Goal: Task Accomplishment & Management: Manage account settings

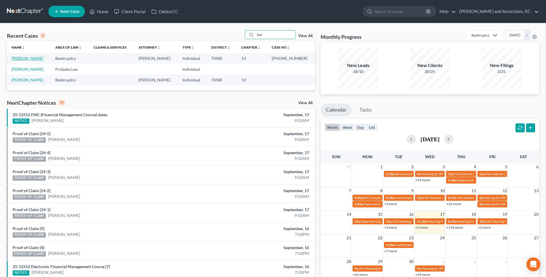
type input "bol"
click at [31, 58] on link "[PERSON_NAME]" at bounding box center [28, 58] width 32 height 5
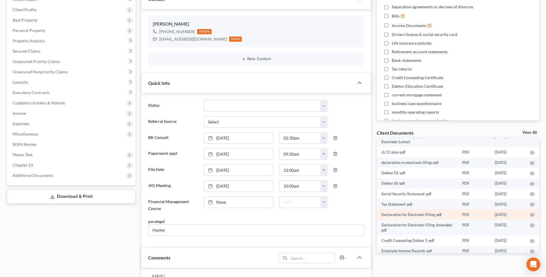
scroll to position [26, 0]
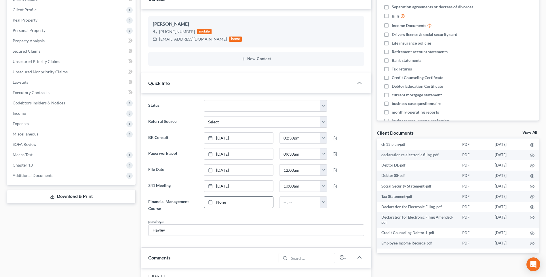
click at [219, 203] on link "None" at bounding box center [238, 202] width 69 height 11
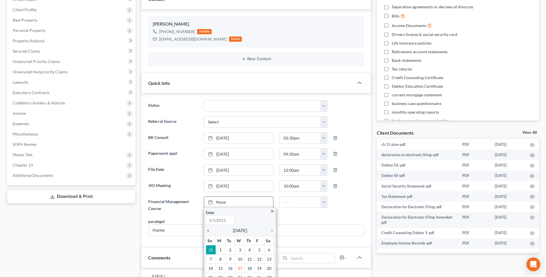
click at [207, 230] on icon "chevron_left" at bounding box center [209, 230] width 7 height 5
type input "[DATE]"
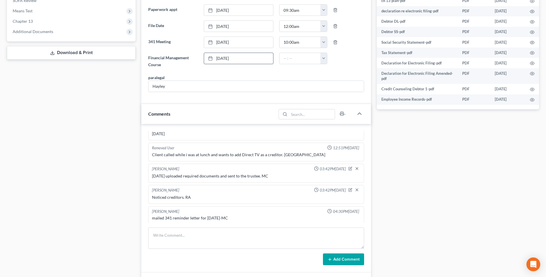
scroll to position [137, 0]
click at [171, 240] on textarea at bounding box center [256, 238] width 216 height 21
type textarea "Set up file. Mailed copy of petition to the client. RA"
click at [351, 257] on button "Add Comment" at bounding box center [343, 259] width 41 height 12
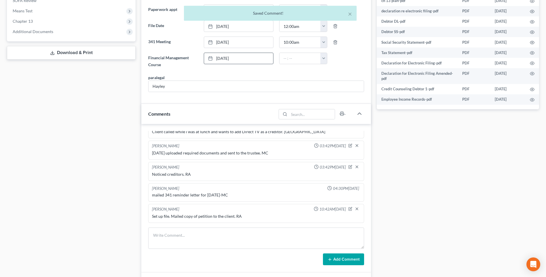
scroll to position [86, 0]
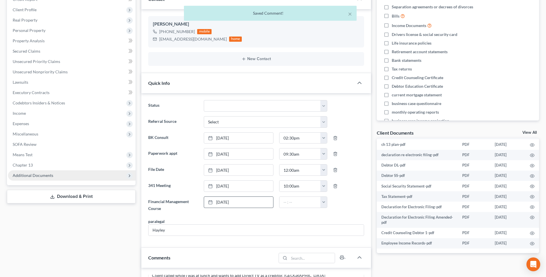
click at [27, 177] on span "Additional Documents" at bounding box center [33, 175] width 41 height 5
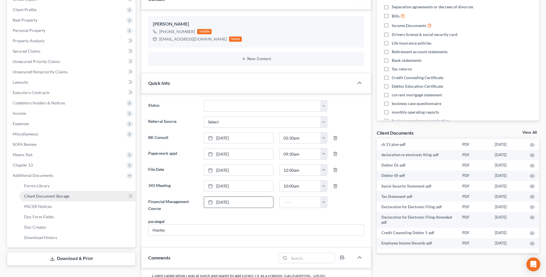
click at [28, 196] on span "Client Document Storage" at bounding box center [46, 196] width 45 height 5
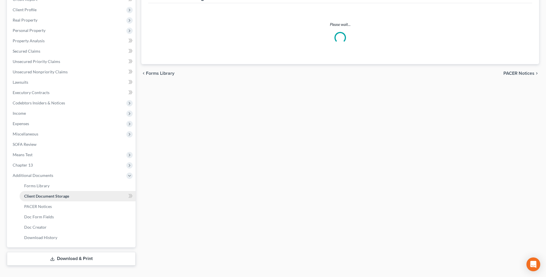
scroll to position [49, 0]
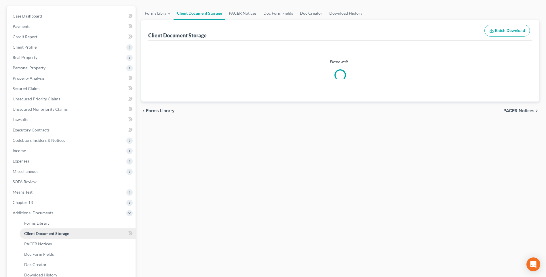
select select "21"
select select "18"
select select "10"
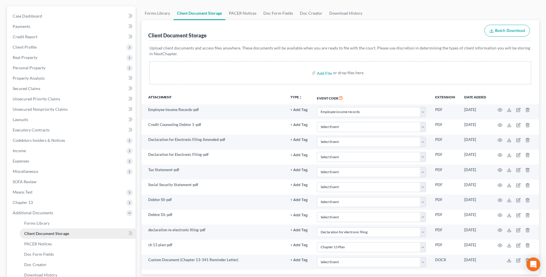
scroll to position [0, 0]
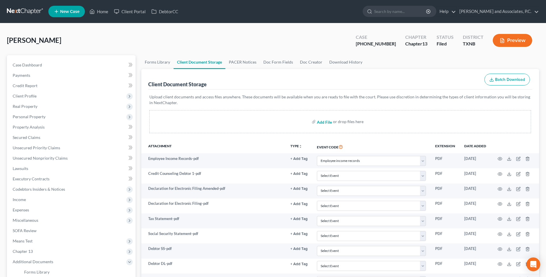
click at [324, 123] on input "file" at bounding box center [324, 121] width 14 height 10
type input "C:\fakepath\2570225 [PERSON_NAME] auth to release.pdf"
select select "21"
select select "18"
select select "10"
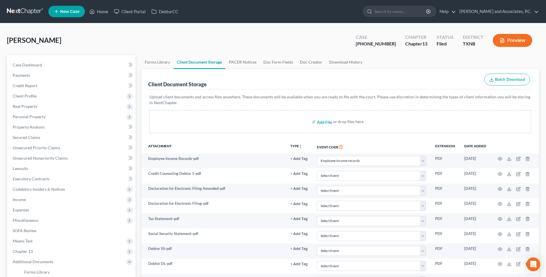
click at [322, 122] on input "file" at bounding box center [324, 121] width 14 height 10
type input "C:\fakepath\2570225 [PERSON_NAME] debtor contact info.pdf"
select select "21"
select select "18"
select select "10"
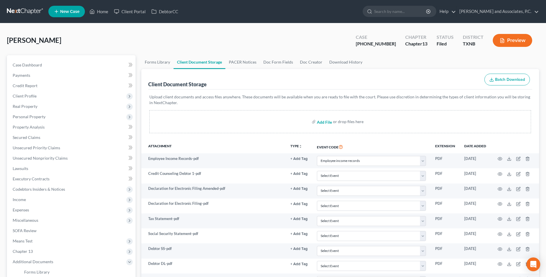
click at [320, 123] on input "file" at bounding box center [324, 121] width 14 height 10
type input "C:\fakepath\2570225 [PERSON_NAME] mortgage info sheet.pdf"
select select "21"
select select "18"
select select "10"
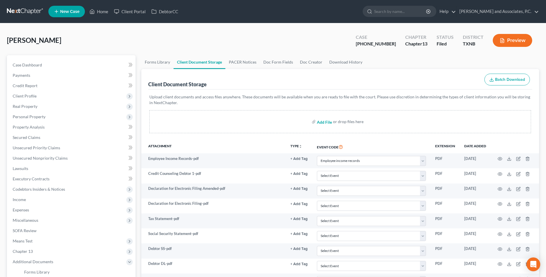
click at [320, 123] on input "file" at bounding box center [324, 121] width 14 height 10
type input "C:\fakepath\2570225 [PERSON_NAME] proof of ID.pdf"
select select "21"
select select "18"
select select "10"
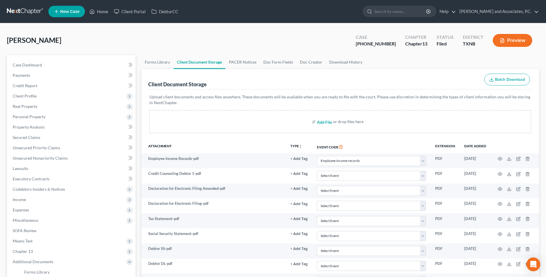
click at [320, 122] on input "file" at bounding box center [324, 121] width 14 height 10
type input "C:\fakepath\2570225 [PERSON_NAME] proof of income husbands retirement.pdf"
select select "21"
select select "18"
select select "10"
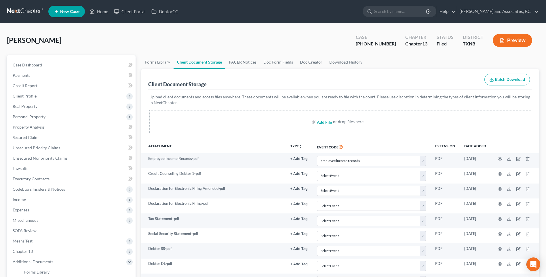
click at [319, 121] on input "file" at bounding box center [324, 121] width 14 height 10
type input "C:\fakepath\2570225 [PERSON_NAME] proof of income SS.pdf"
select select "21"
select select "18"
select select "10"
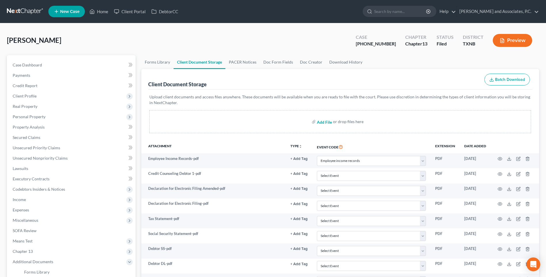
click at [321, 123] on input "file" at bounding box center [324, 121] width 14 height 10
type input "C:\fakepath\2570225 [PERSON_NAME] wage directive.pdf"
select select "21"
select select "18"
select select "10"
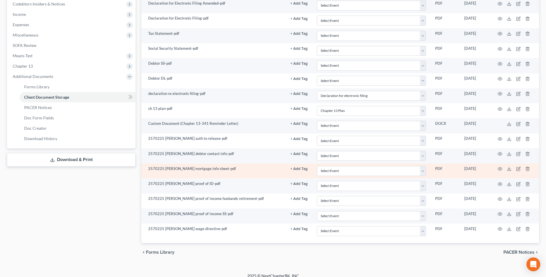
scroll to position [192, 0]
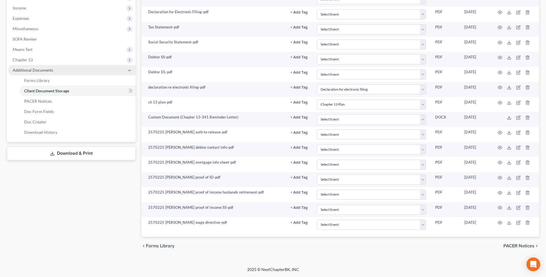
click at [16, 71] on span "Additional Documents" at bounding box center [33, 70] width 41 height 5
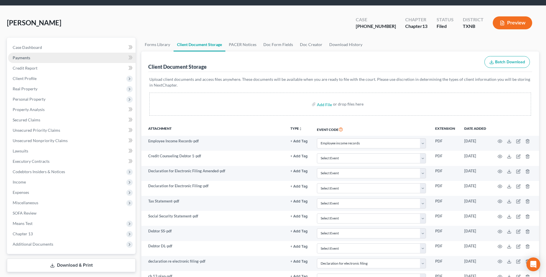
scroll to position [0, 0]
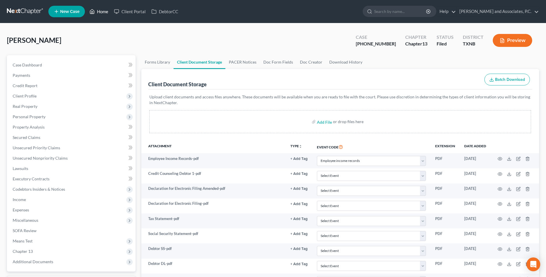
click at [104, 13] on link "Home" at bounding box center [99, 11] width 24 height 10
